Goal: Task Accomplishment & Management: Use online tool/utility

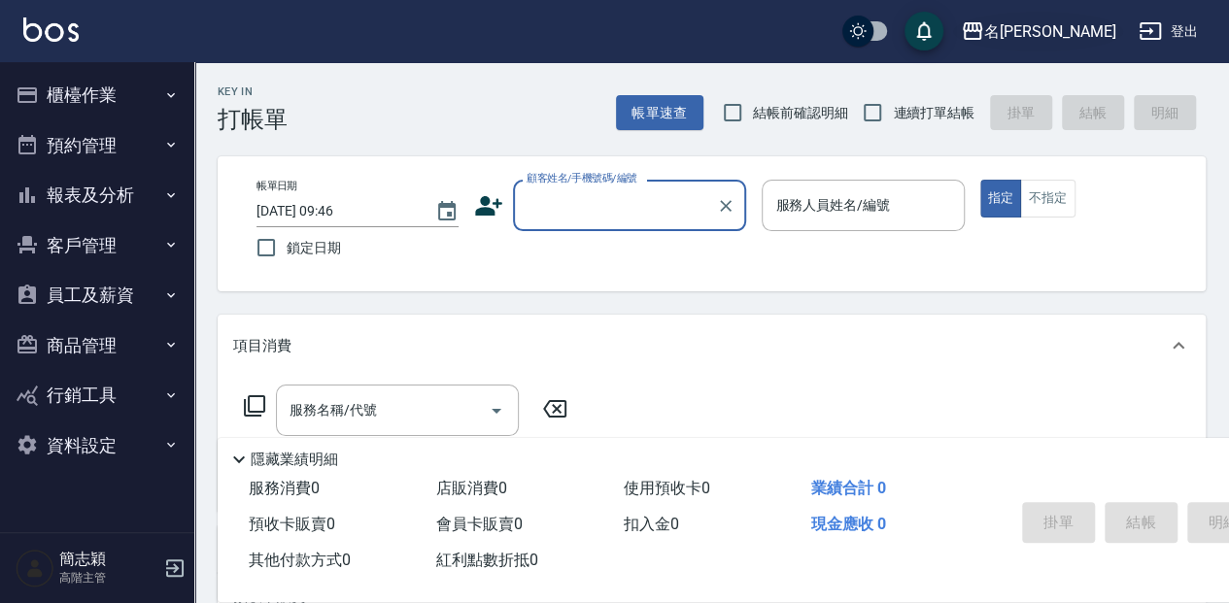
click at [984, 24] on icon "button" at bounding box center [972, 30] width 23 height 23
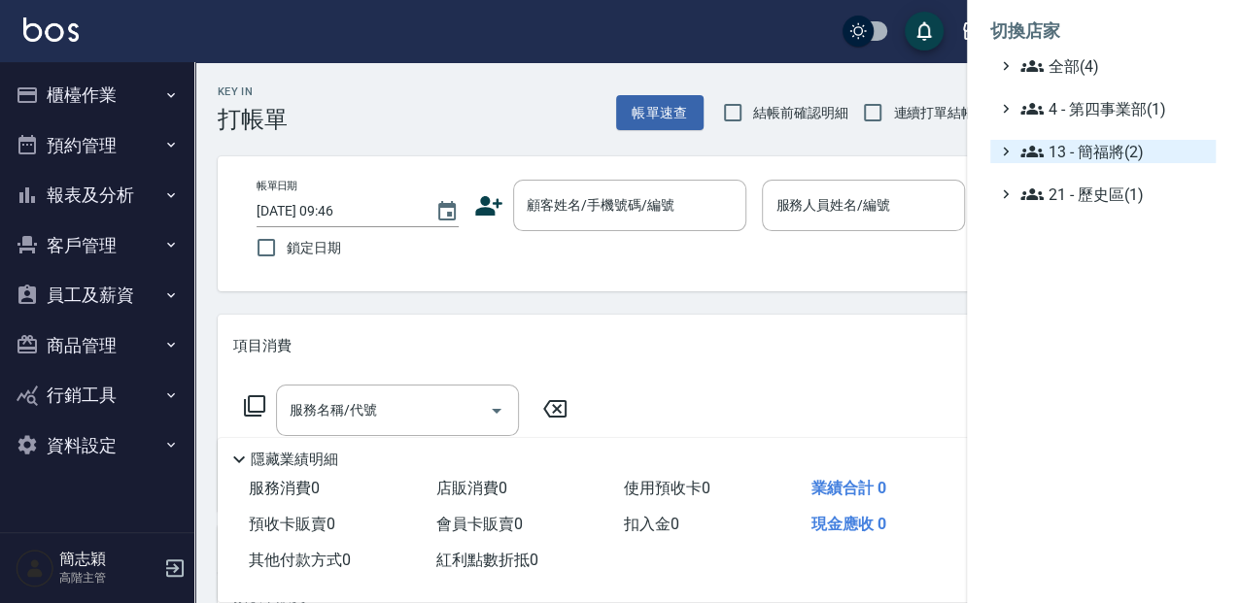
click at [1008, 150] on icon at bounding box center [1005, 151] width 17 height 17
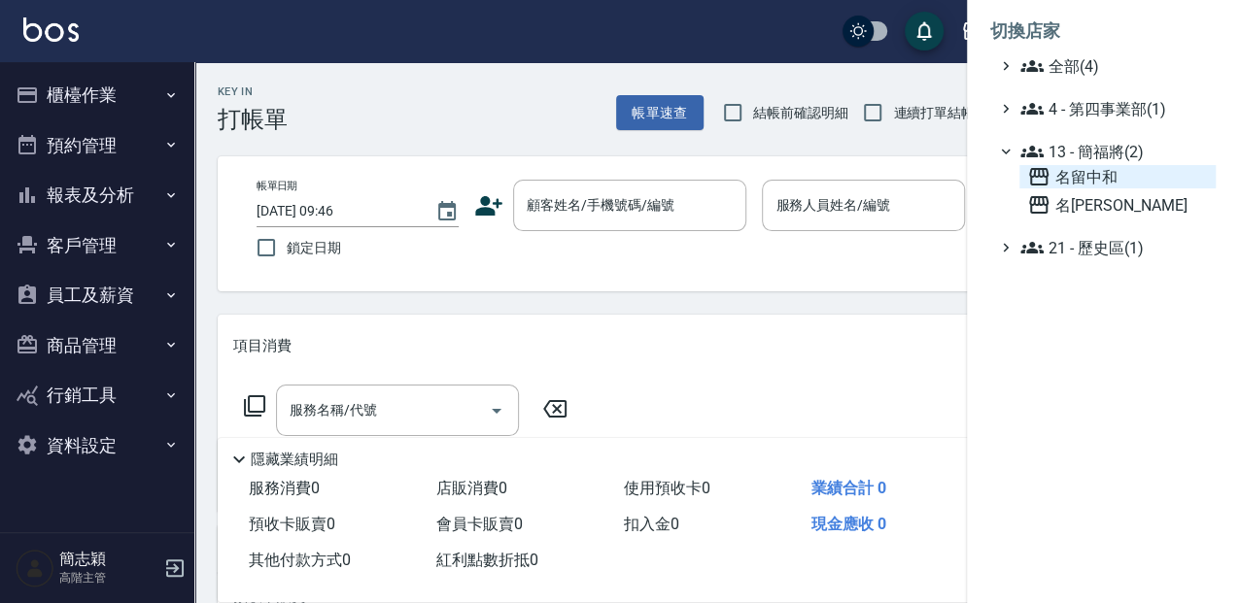
click at [1031, 180] on icon at bounding box center [1038, 176] width 23 height 23
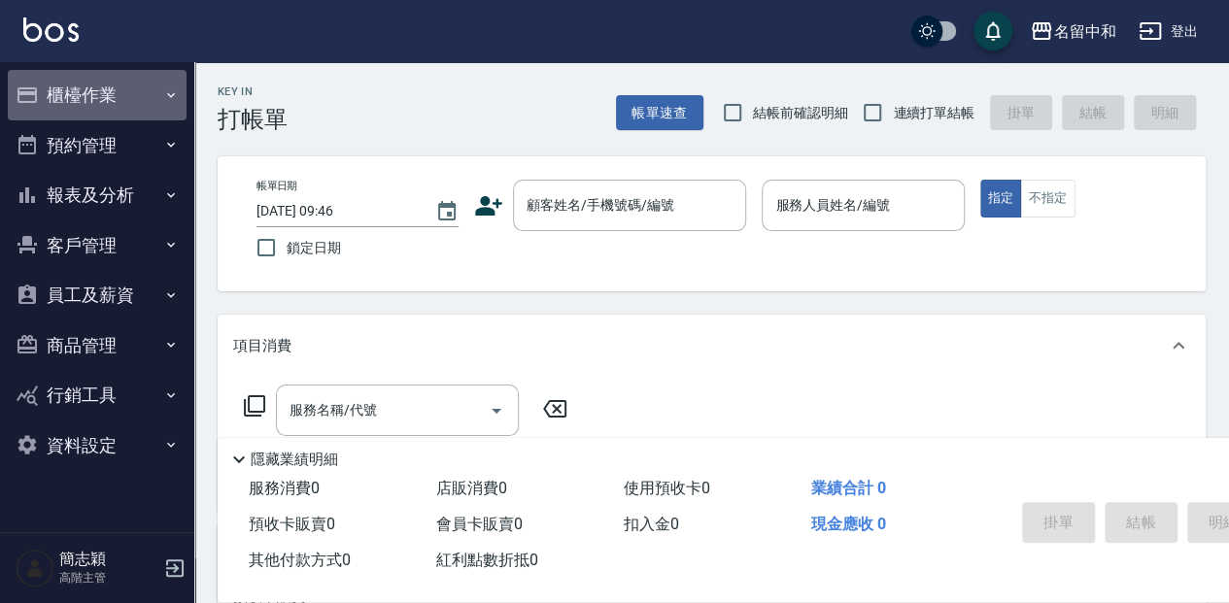
click at [135, 83] on button "櫃檯作業" at bounding box center [97, 95] width 179 height 51
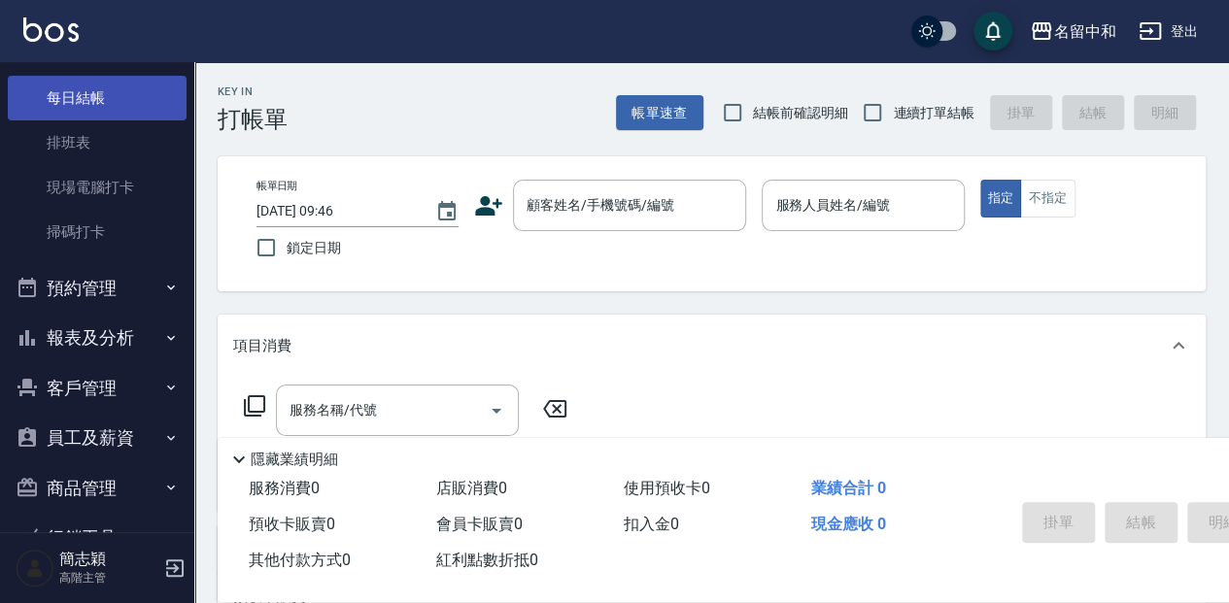
scroll to position [453, 0]
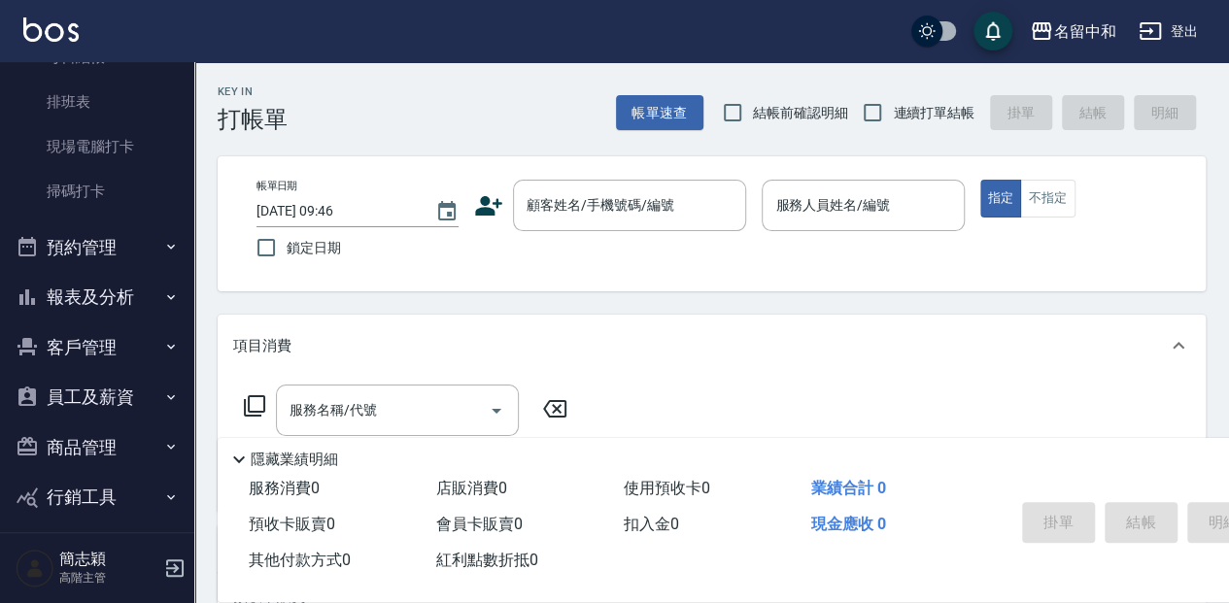
click at [115, 290] on button "報表及分析" at bounding box center [97, 297] width 179 height 51
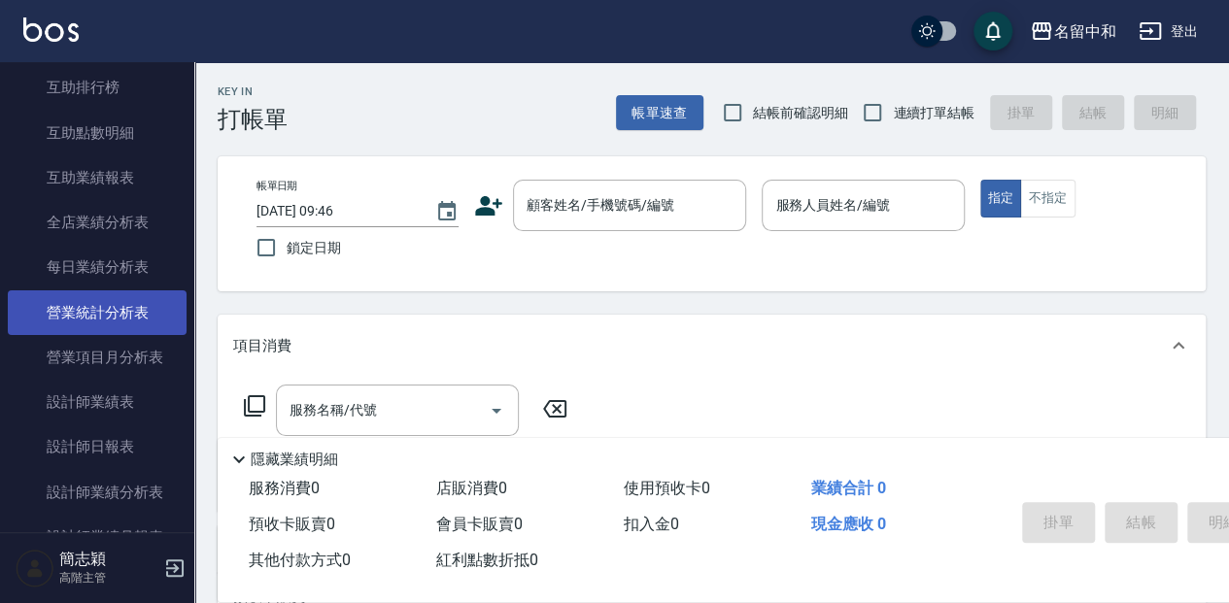
scroll to position [1036, 0]
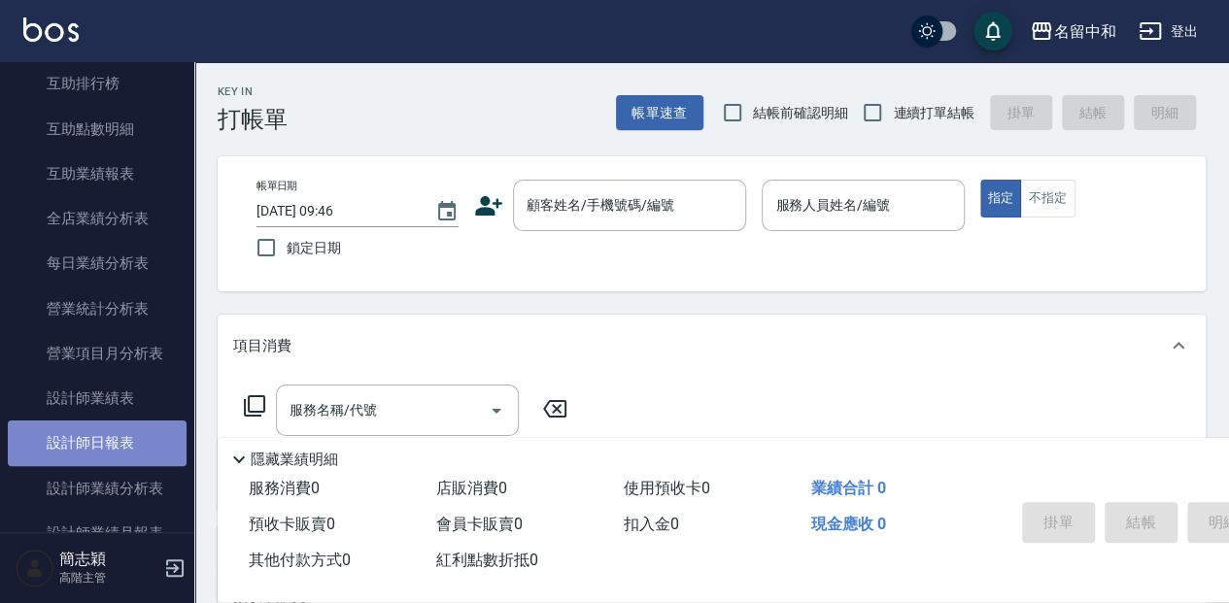
click at [129, 441] on link "設計師日報表" at bounding box center [97, 443] width 179 height 45
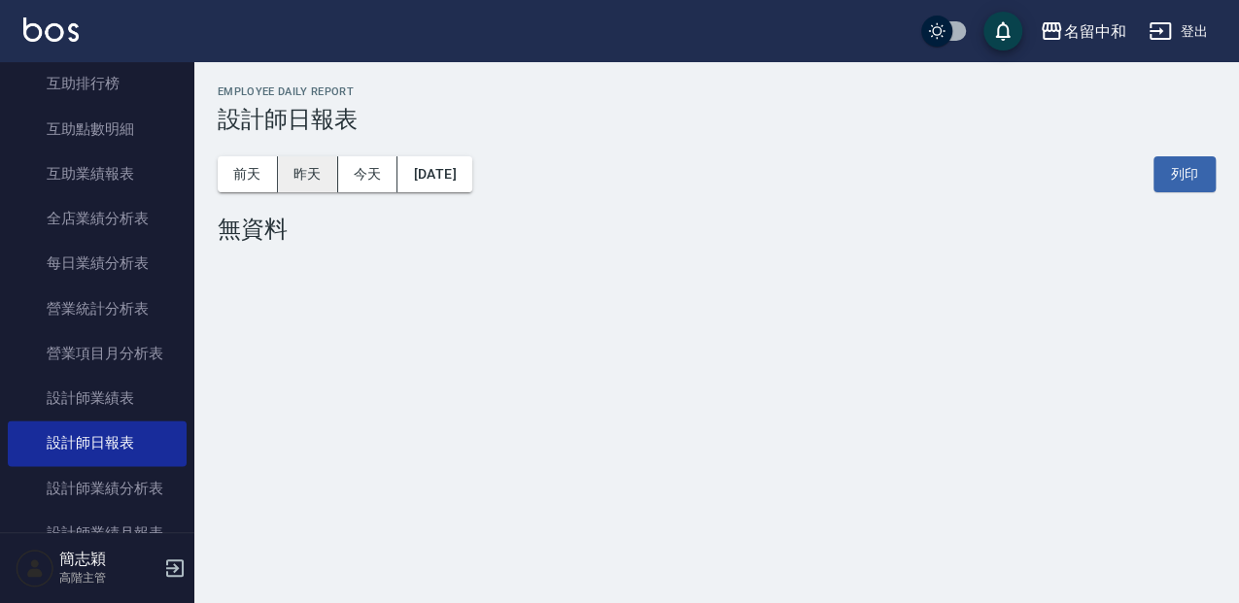
click at [310, 165] on button "昨天" at bounding box center [308, 174] width 60 height 36
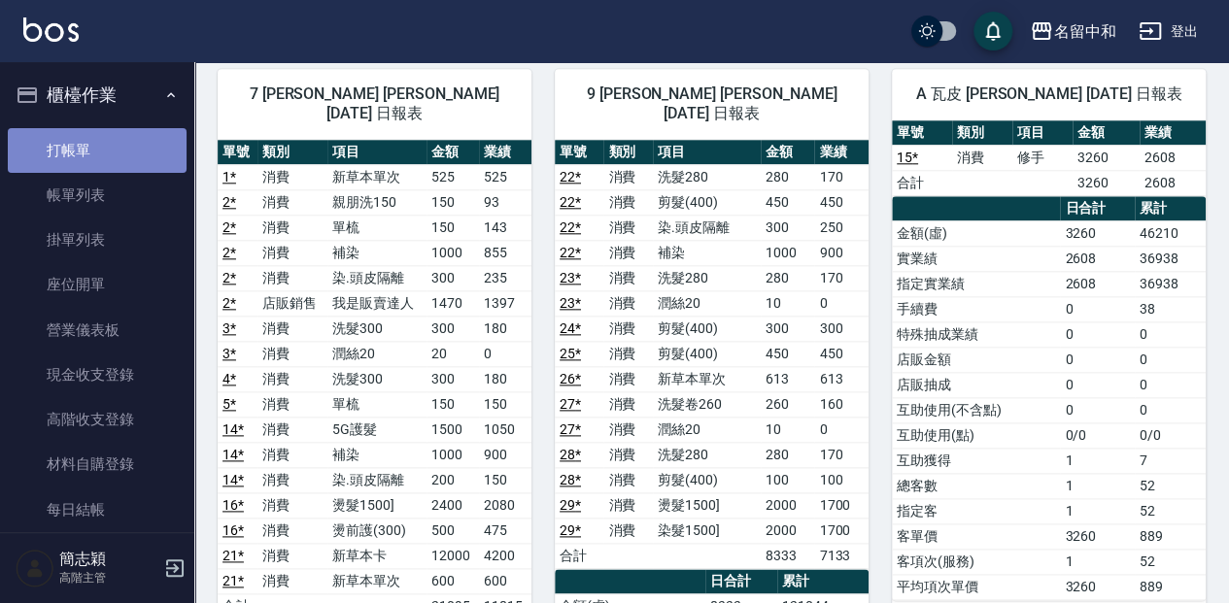
click at [134, 160] on link "打帳單" at bounding box center [97, 150] width 179 height 45
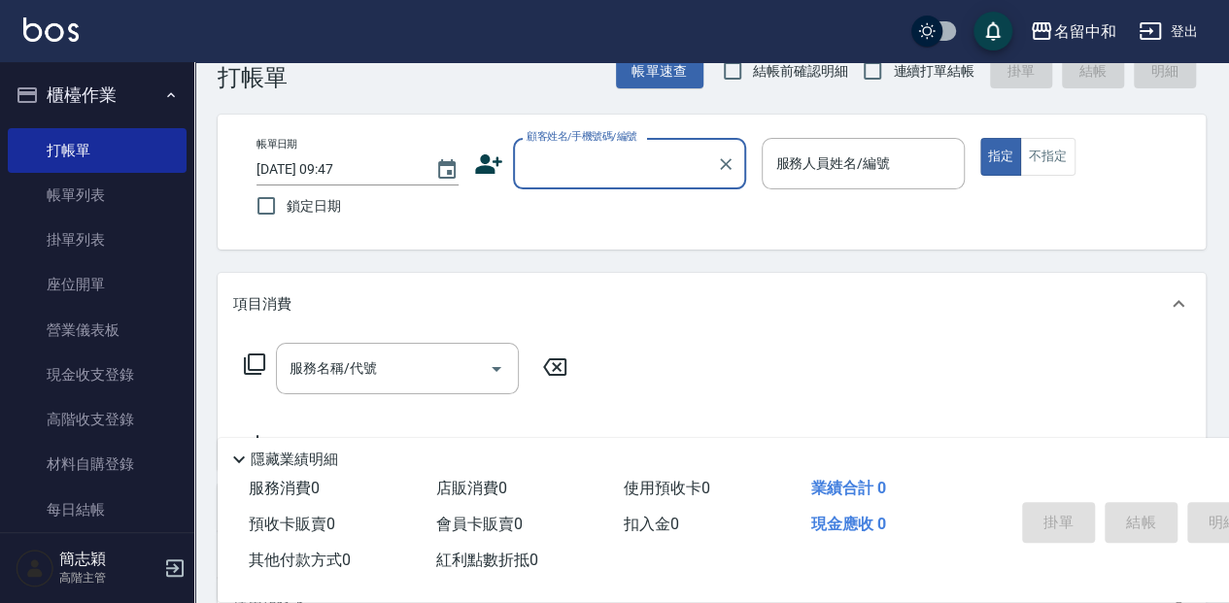
scroll to position [64, 0]
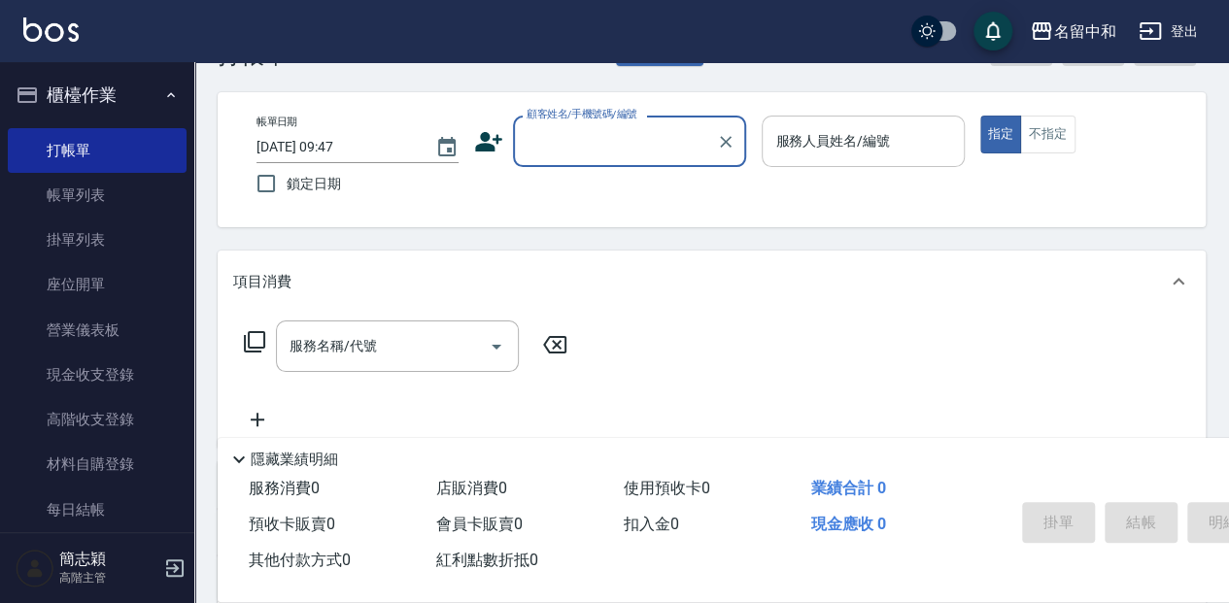
click at [838, 153] on input "服務人員姓名/編號" at bounding box center [863, 141] width 185 height 34
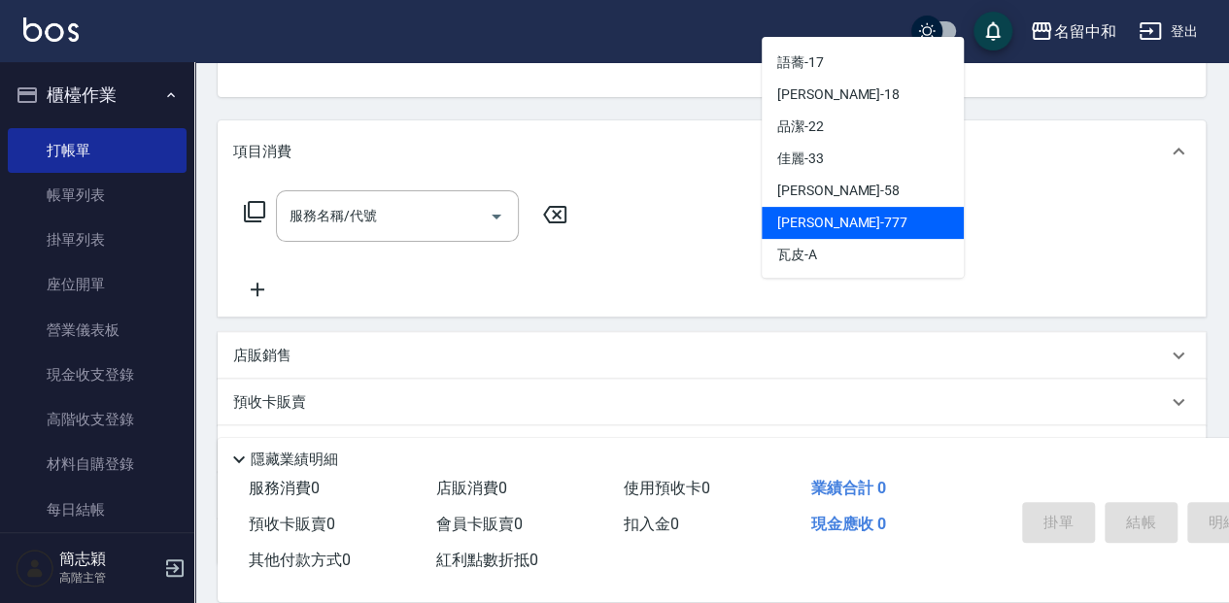
scroll to position [0, 0]
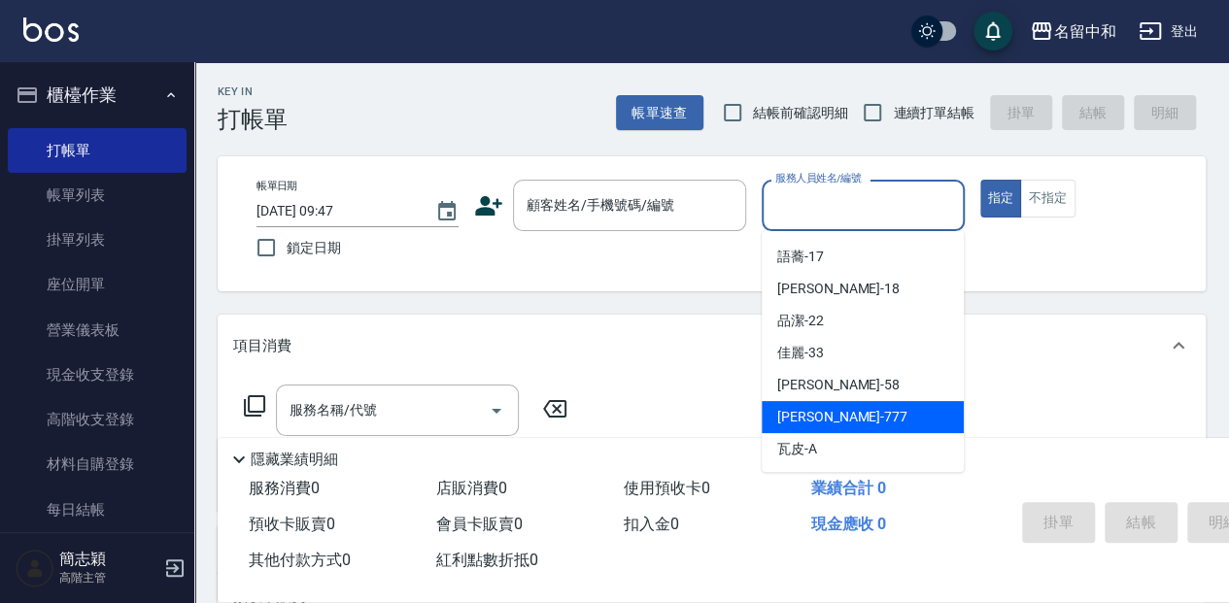
click at [404, 109] on div "Key In 打帳單 帳單速查 結帳前確認明細 連續打單結帳 掛單 結帳 明細" at bounding box center [700, 97] width 1012 height 71
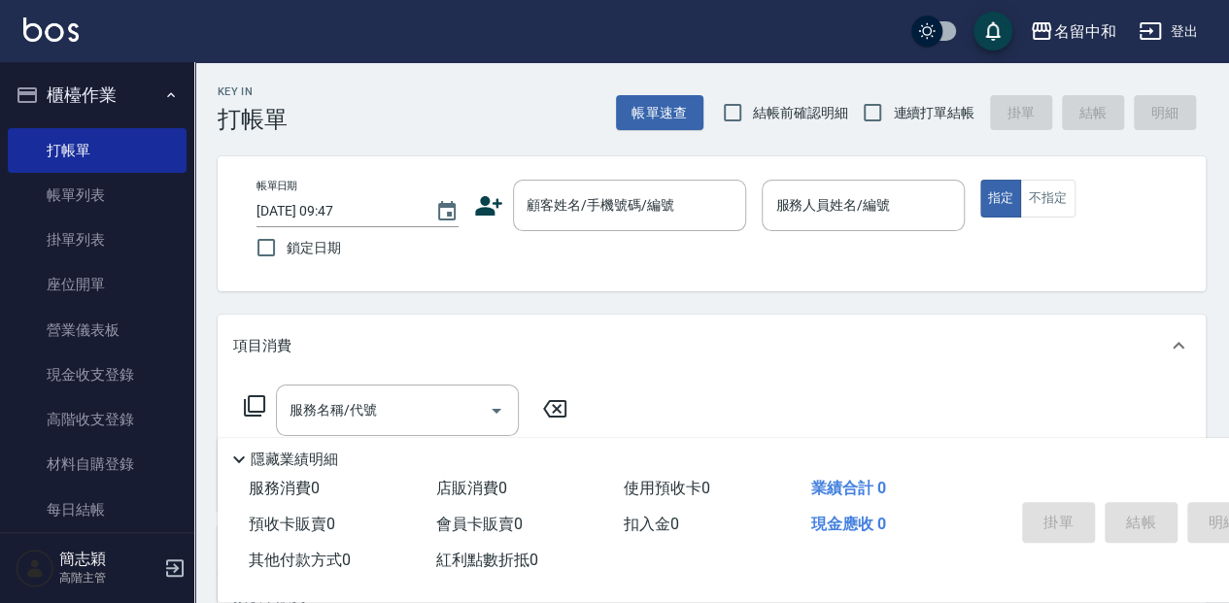
click at [808, 196] on input "服務人員姓名/編號" at bounding box center [863, 206] width 185 height 34
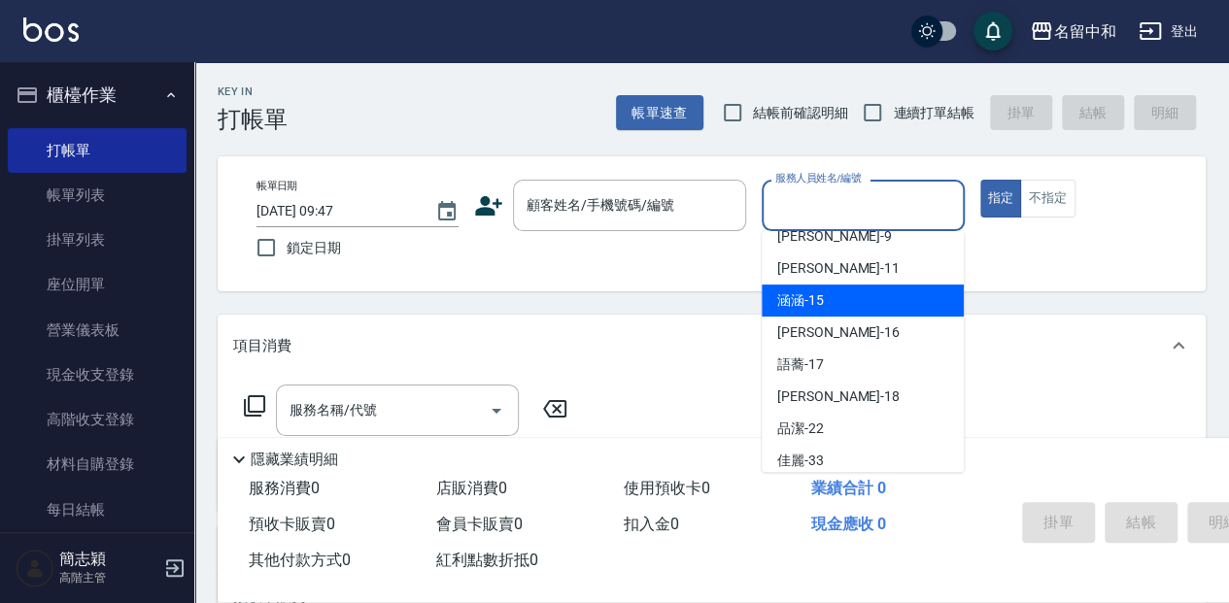
scroll to position [258, 0]
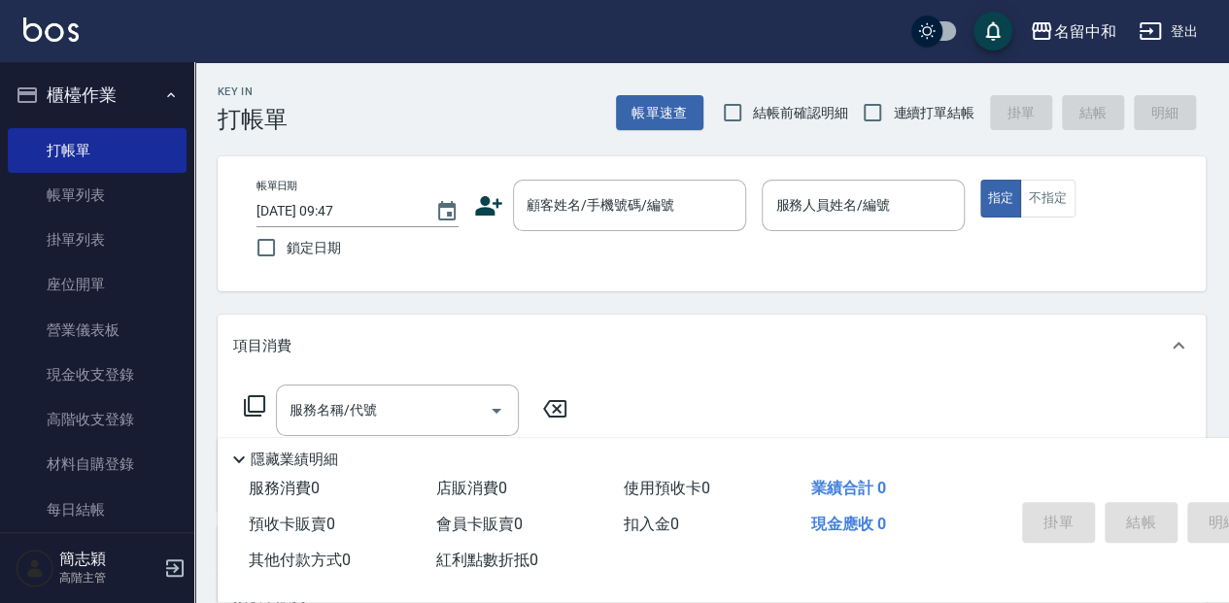
drag, startPoint x: 737, startPoint y: 283, endPoint x: 687, endPoint y: 32, distance: 255.5
click at [745, 280] on div "帳單日期 [DATE] 09:47 鎖定日期 顧客姓名/手機號碼/編號 顧客姓名/手機號碼/編號 服務人員姓名/編號 服務人員姓名/編號 指定 不指定" at bounding box center [712, 223] width 988 height 135
